Goal: Task Accomplishment & Management: Manage account settings

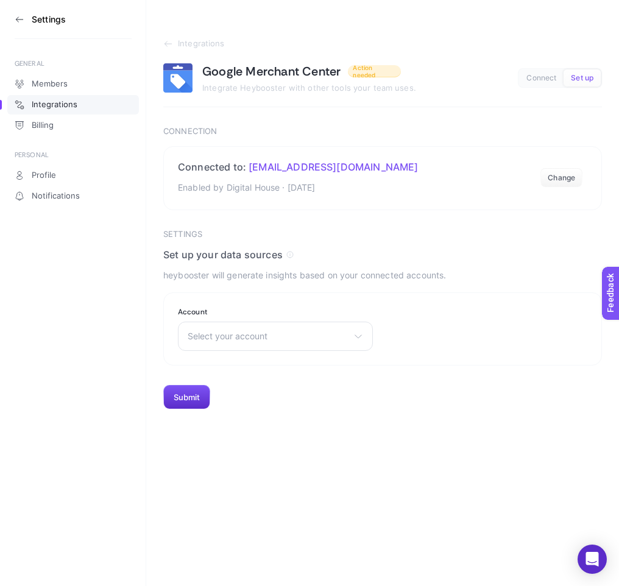
click at [9, 14] on aside "Settings GENERAL Members Integrations Billing PERSONAL Profile Notifications" at bounding box center [73, 293] width 146 height 586
click at [18, 18] on icon at bounding box center [20, 20] width 10 height 10
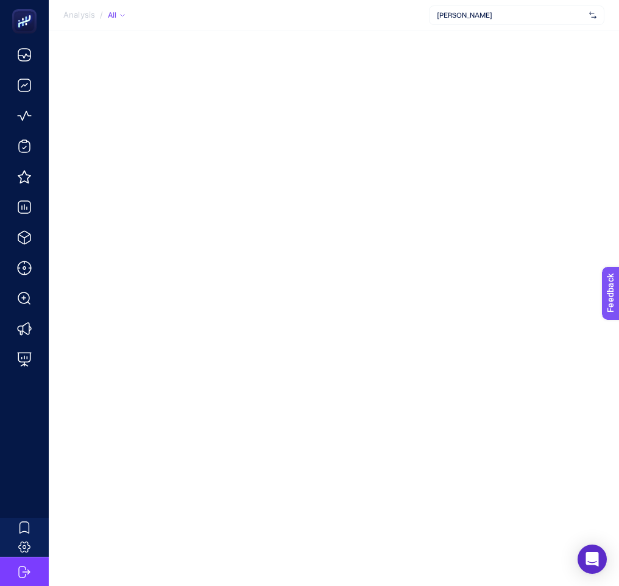
click at [464, 18] on span "[PERSON_NAME]" at bounding box center [510, 15] width 147 height 10
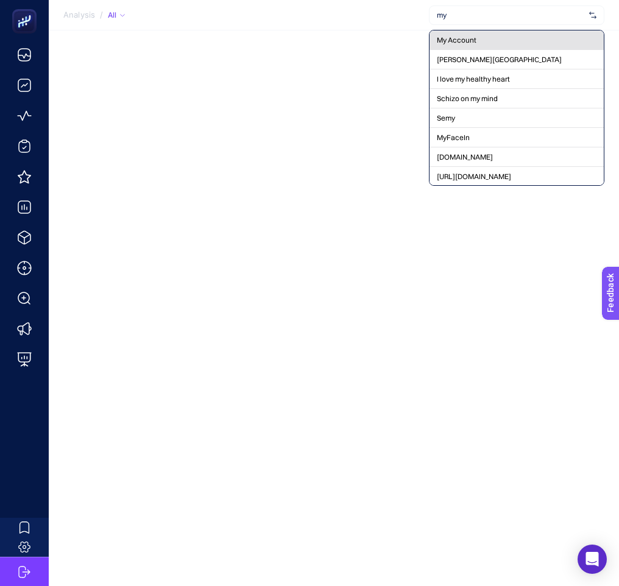
type input "my"
click at [461, 35] on div "My Account" at bounding box center [517, 40] width 174 height 20
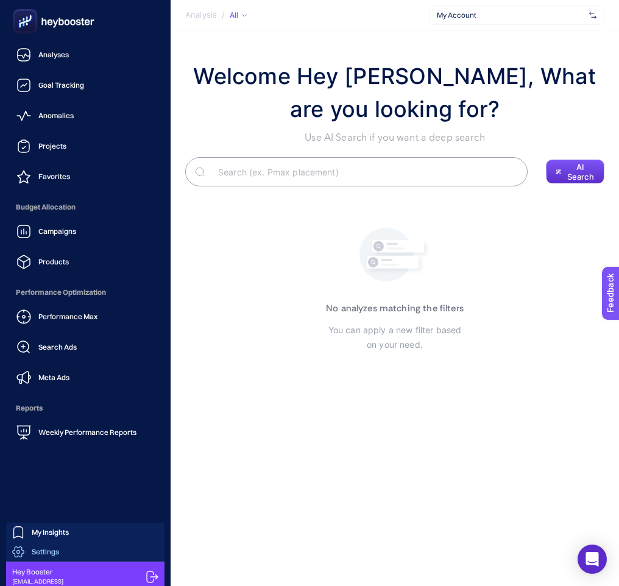
click at [44, 548] on span "Settings" at bounding box center [45, 552] width 27 height 10
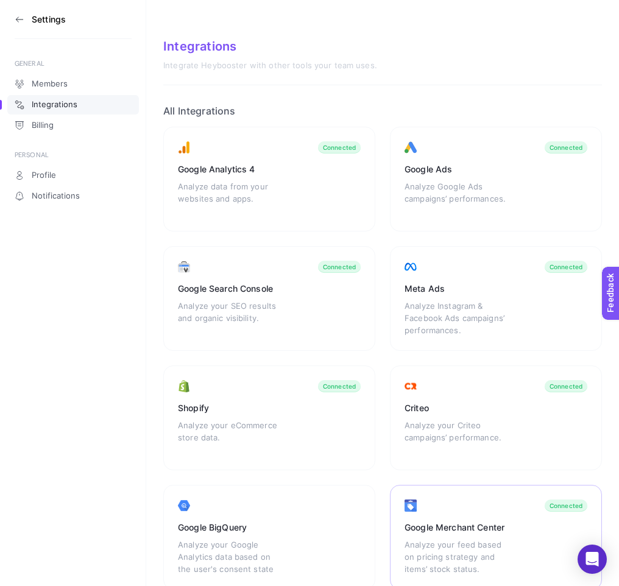
scroll to position [84, 0]
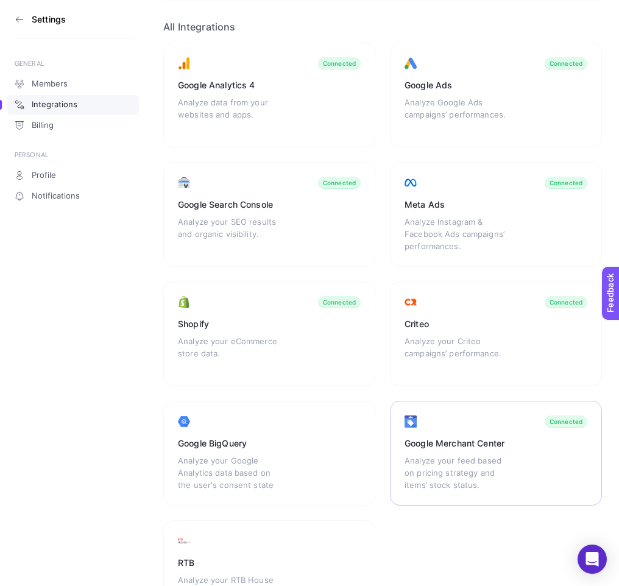
click at [474, 459] on div "Analyze your feed based on pricing strategy and items’ stock status." at bounding box center [458, 473] width 107 height 37
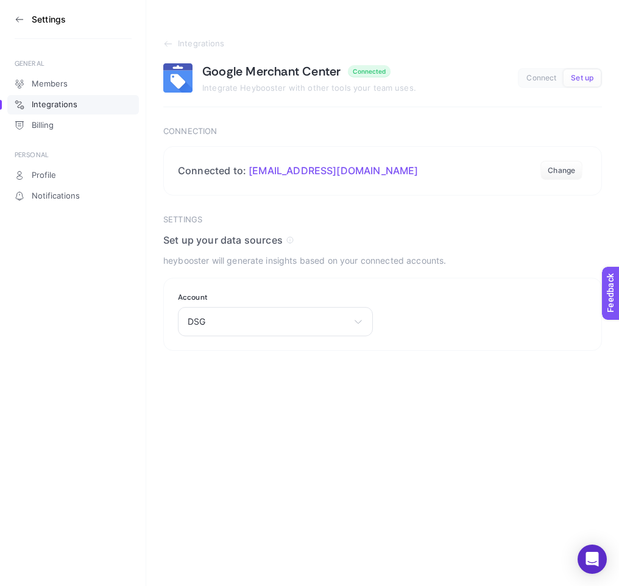
click at [18, 16] on icon at bounding box center [20, 20] width 10 height 10
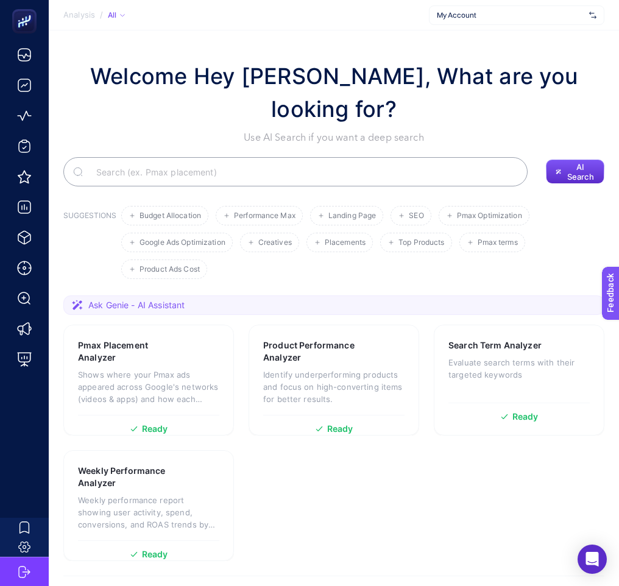
click at [522, 20] on div "My Account" at bounding box center [517, 15] width 176 height 20
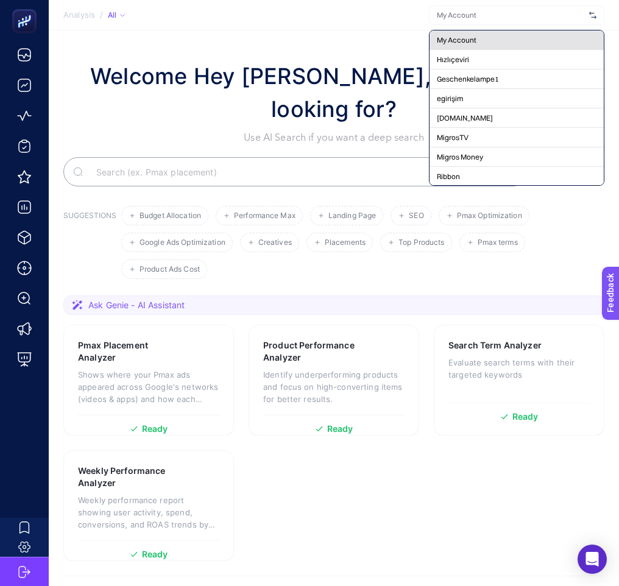
click at [452, 38] on span "My Account" at bounding box center [457, 40] width 40 height 10
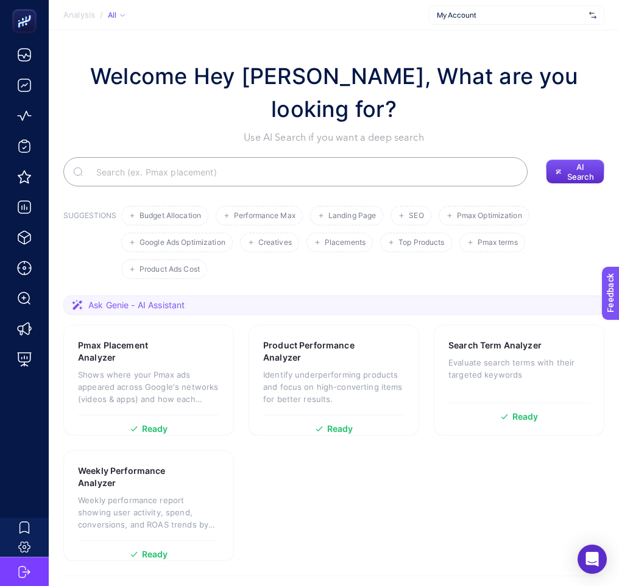
click at [483, 21] on div "My Account" at bounding box center [517, 15] width 176 height 20
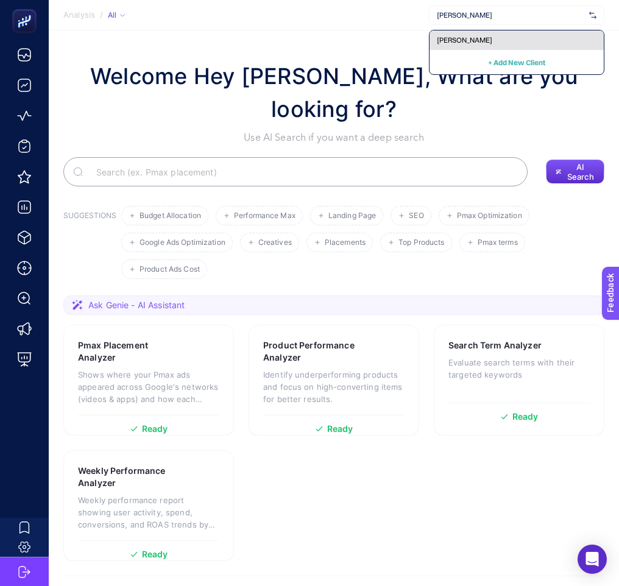
type input "[PERSON_NAME]"
click at [466, 41] on span "[PERSON_NAME]" at bounding box center [464, 40] width 55 height 10
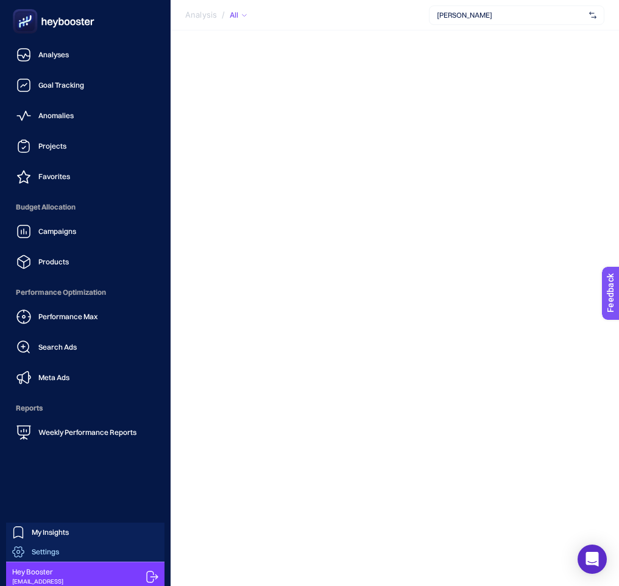
click at [48, 553] on span "Settings" at bounding box center [45, 552] width 27 height 10
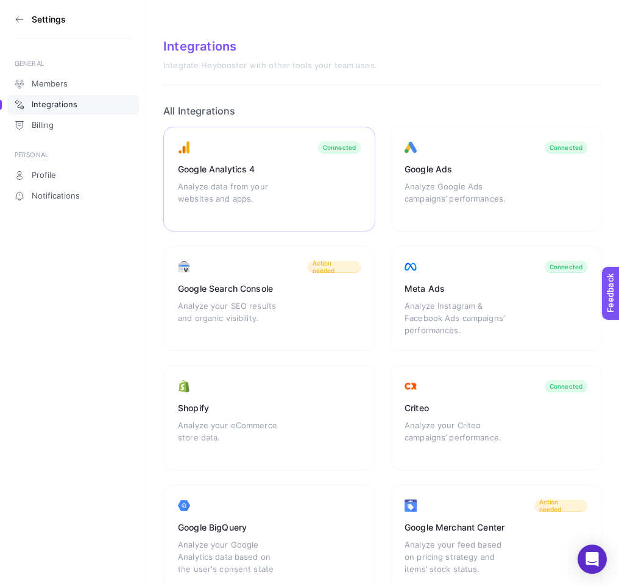
click at [329, 177] on div "Google Analytics 4 Analyze data from your websites and apps. Connected" at bounding box center [269, 179] width 212 height 105
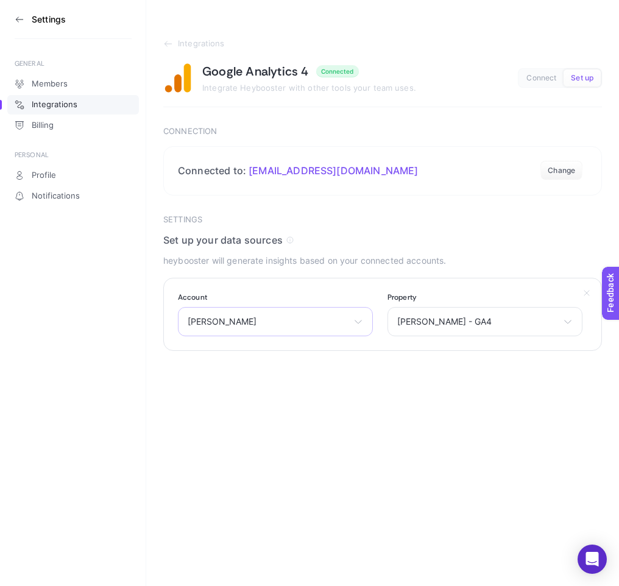
click at [260, 333] on div "Tommy Hilfiger LTB Jeans Koroplast www.snocmobilya.com Adore Mobilya Daikin Tür…" at bounding box center [275, 321] width 195 height 29
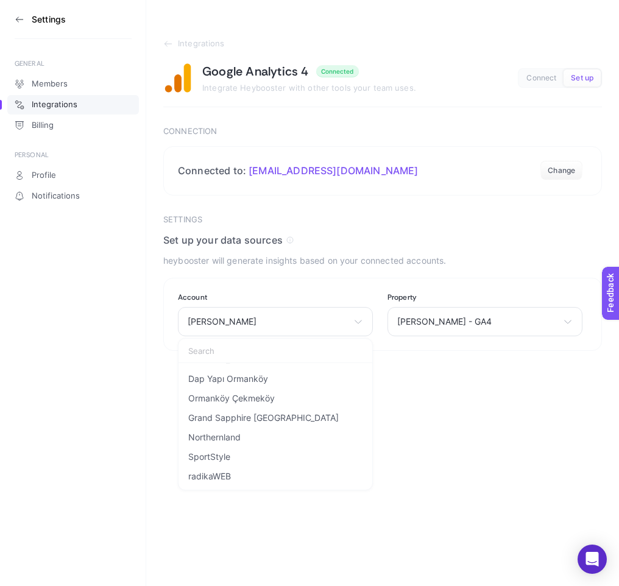
scroll to position [1185, 0]
click at [486, 351] on html "Settings GENERAL Members Integrations Billing PERSONAL Profile Notifications In…" at bounding box center [309, 175] width 619 height 351
